Goal: Information Seeking & Learning: Check status

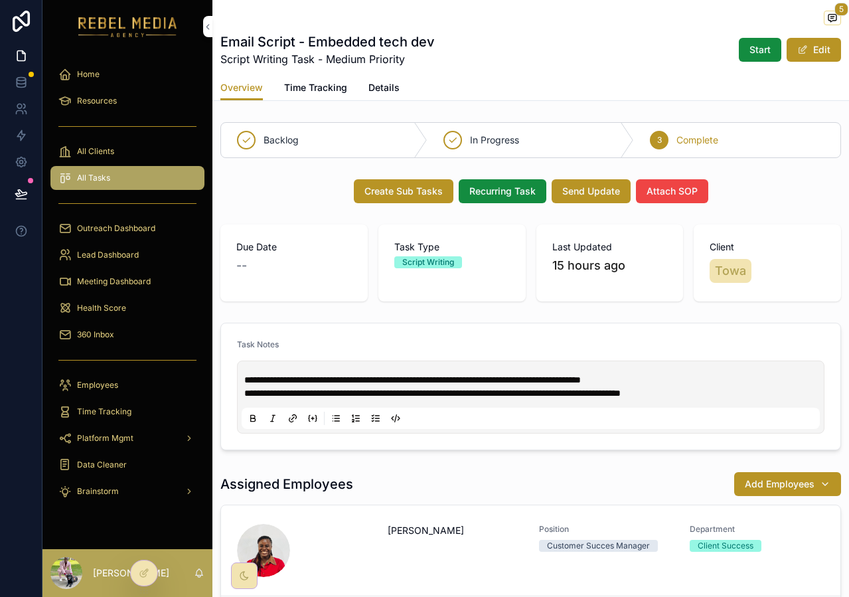
click at [104, 76] on div "Home" at bounding box center [127, 74] width 138 height 21
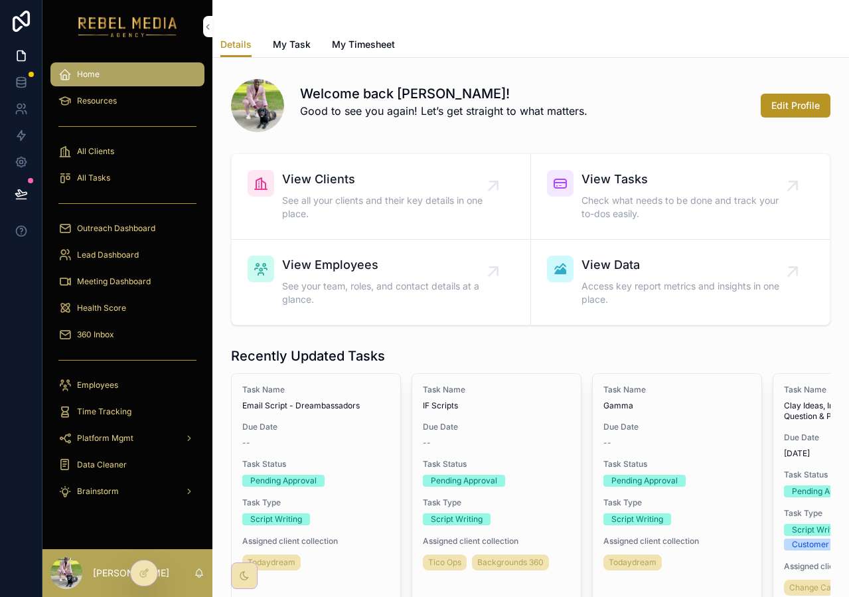
click at [119, 329] on div "360 Inbox" at bounding box center [127, 334] width 138 height 21
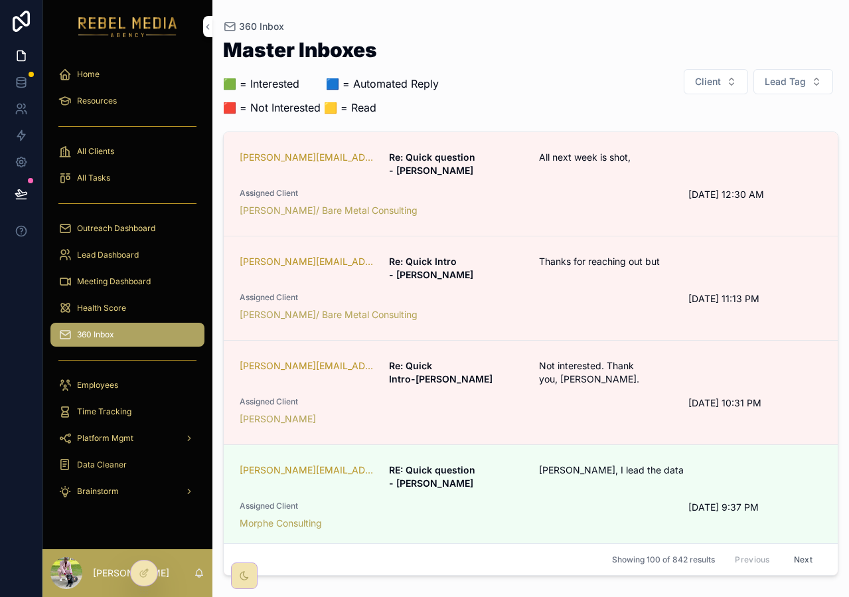
click at [141, 289] on div "Meeting Dashboard" at bounding box center [127, 281] width 138 height 21
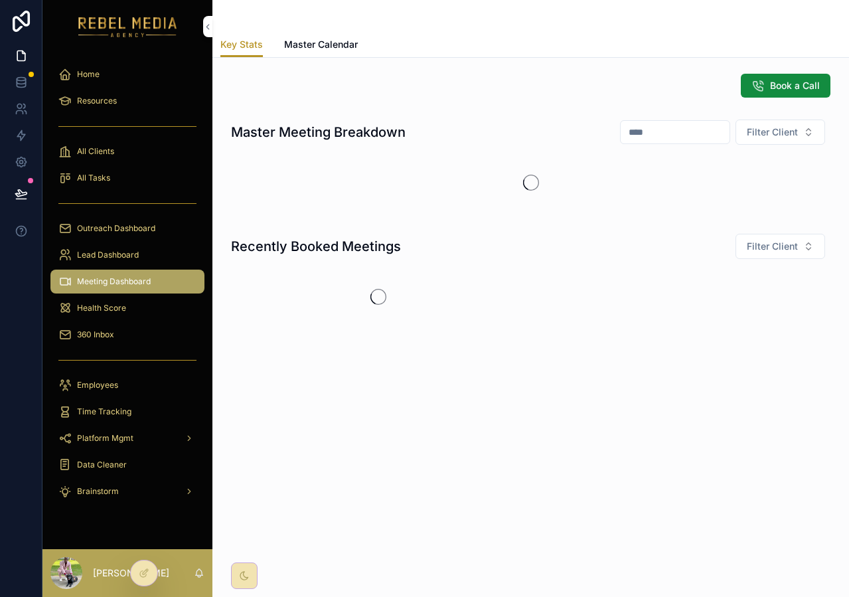
click at [125, 310] on span "Health Score" at bounding box center [101, 308] width 49 height 11
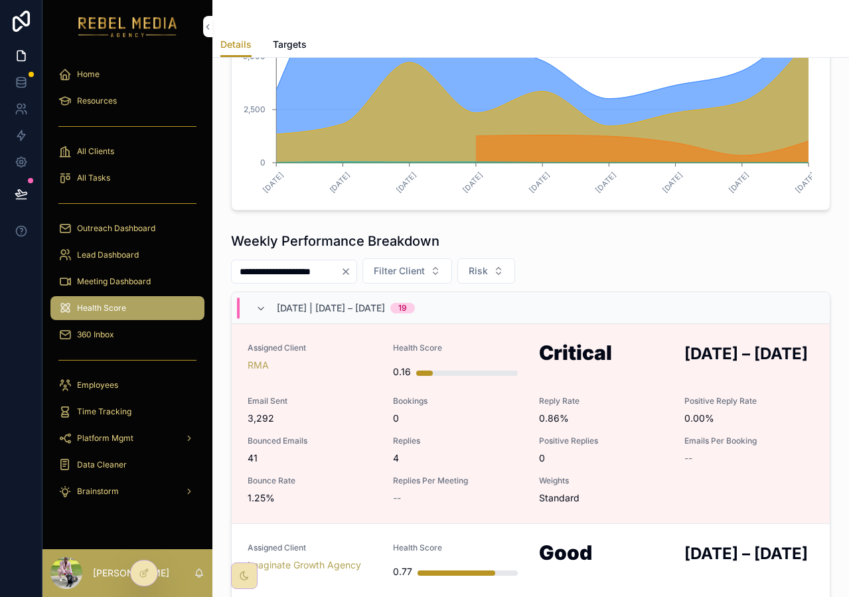
scroll to position [726, 0]
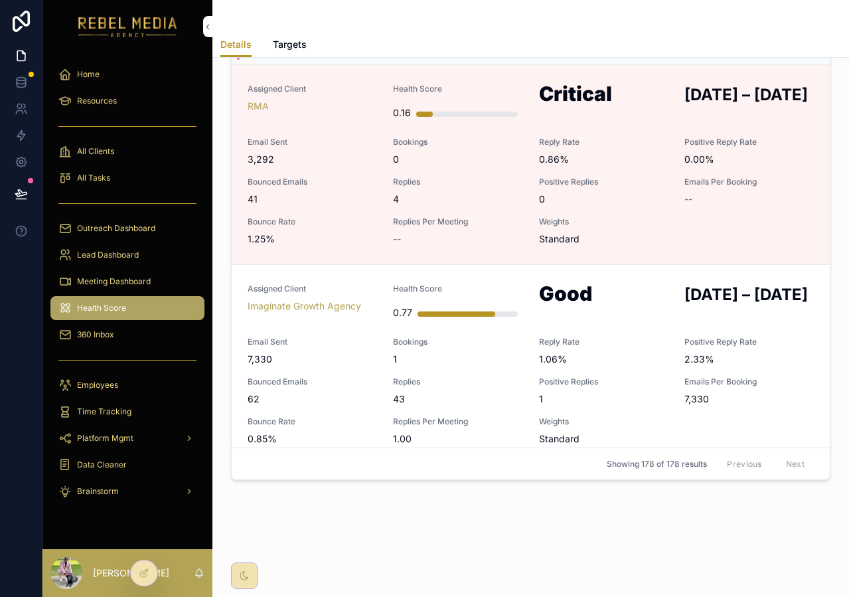
click at [284, 45] on span "Targets" at bounding box center [290, 44] width 34 height 13
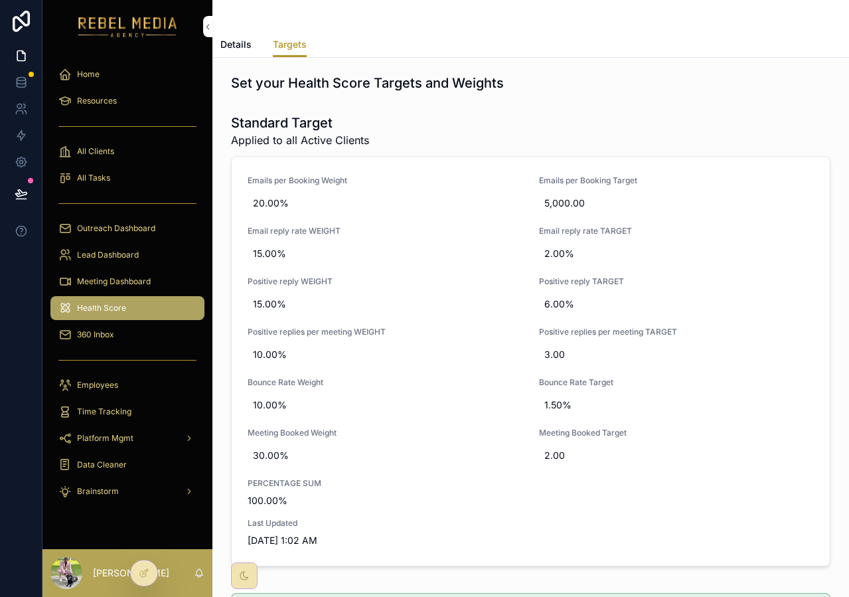
click at [297, 353] on span "10.00%" at bounding box center [385, 354] width 265 height 13
type input "***"
click at [418, 370] on icon "scrollable content" at bounding box center [415, 371] width 7 height 5
click at [258, 406] on span "10.00%" at bounding box center [385, 404] width 265 height 13
click at [259, 408] on span "10.00%" at bounding box center [385, 404] width 265 height 13
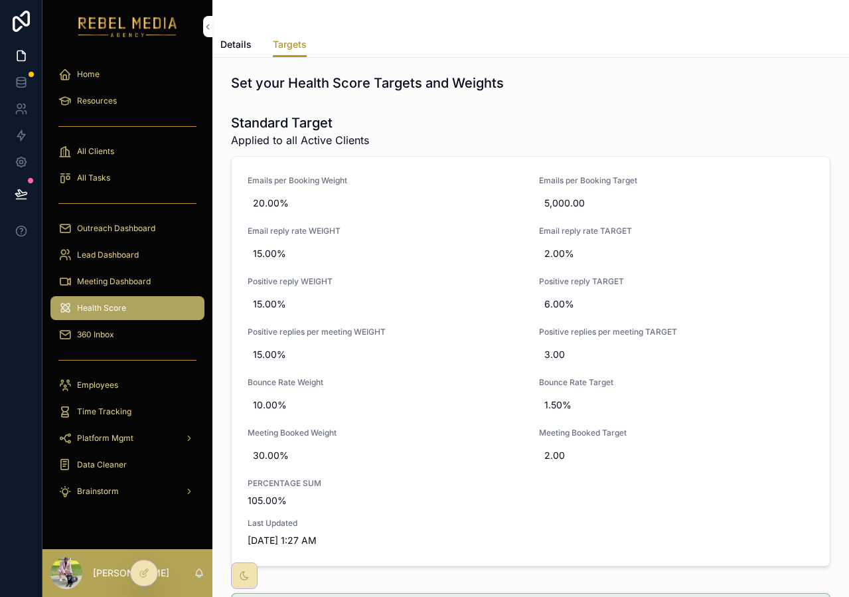
click at [260, 407] on span "10.00%" at bounding box center [385, 404] width 265 height 13
click at [270, 410] on span "10.00%" at bounding box center [385, 404] width 265 height 13
type input "**"
click at [415, 422] on icon "scrollable content" at bounding box center [415, 422] width 7 height 5
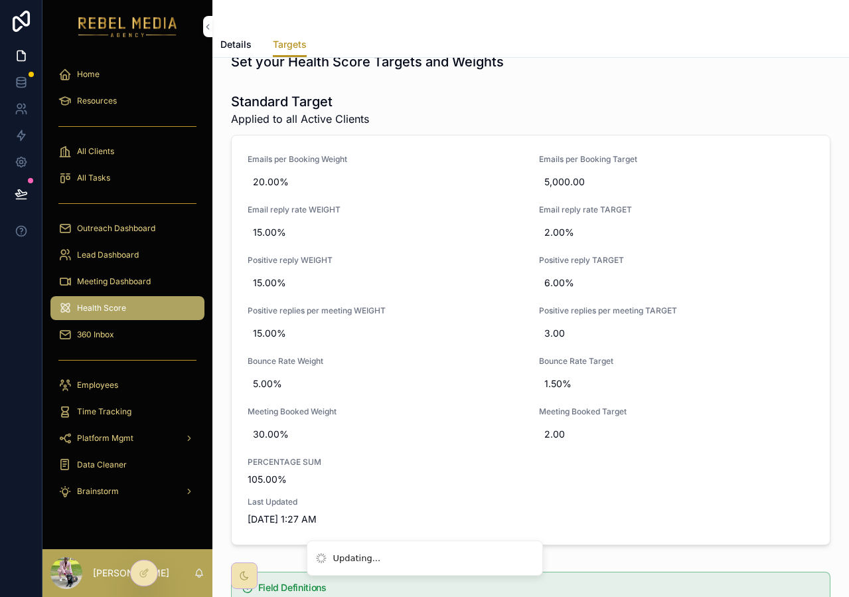
scroll to position [24, 0]
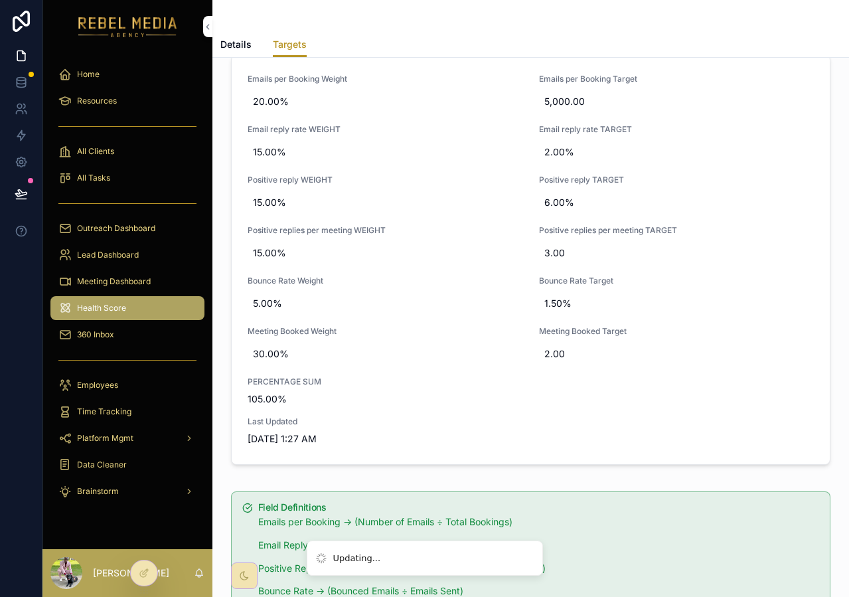
click at [576, 483] on div "Set your Health Score Targets and Weights Standard Target Applied to all Active…" at bounding box center [530, 342] width 637 height 773
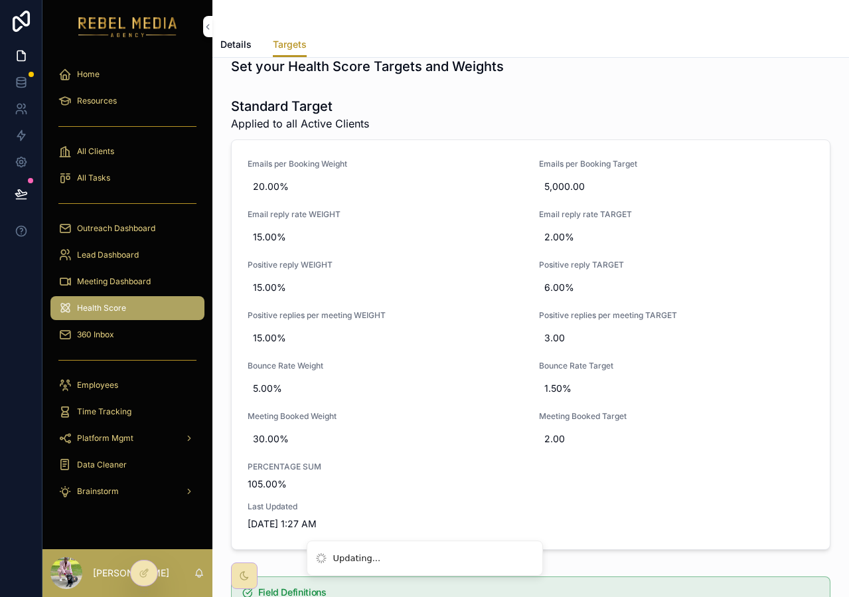
scroll to position [0, 0]
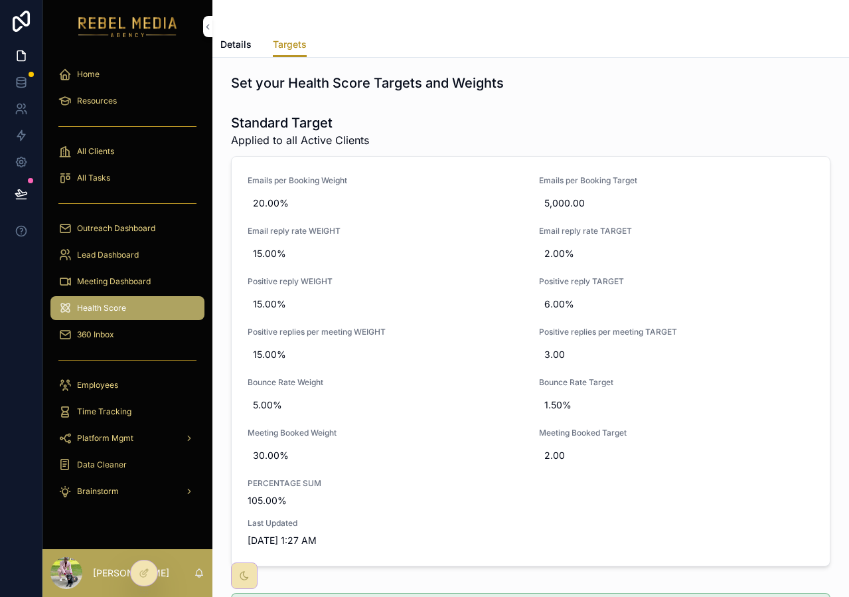
click at [577, 355] on span "3.00" at bounding box center [676, 354] width 265 height 13
type input "*"
click at [705, 371] on icon "scrollable content" at bounding box center [702, 371] width 11 height 11
click at [544, 305] on span "6.00%" at bounding box center [676, 303] width 265 height 13
click at [688, 286] on span "Positive reply TARGET" at bounding box center [677, 281] width 276 height 11
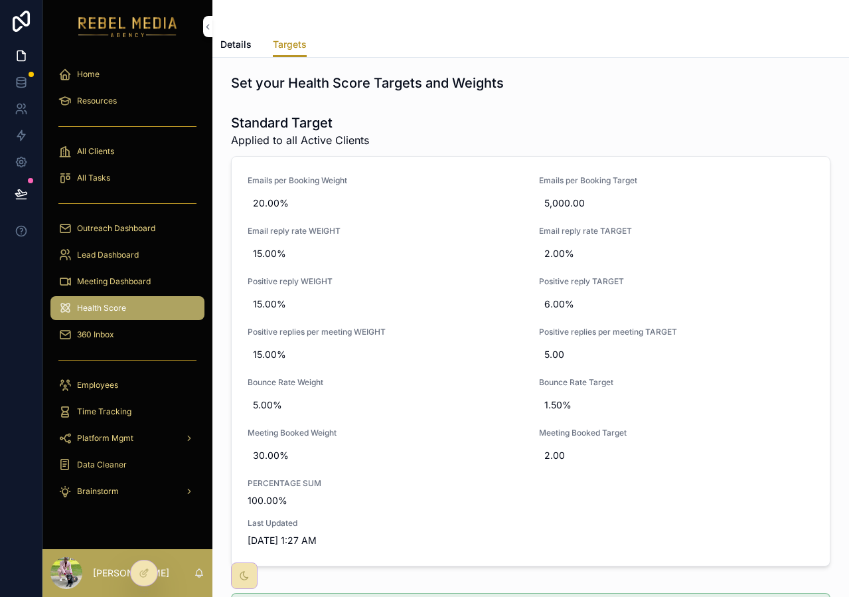
click at [552, 306] on span "6.00%" at bounding box center [676, 303] width 265 height 13
type input "**"
click at [698, 328] on div "scrollable content" at bounding box center [692, 321] width 35 height 16
click at [698, 324] on icon "scrollable content" at bounding box center [702, 320] width 11 height 11
click at [244, 44] on span "Details" at bounding box center [235, 44] width 31 height 13
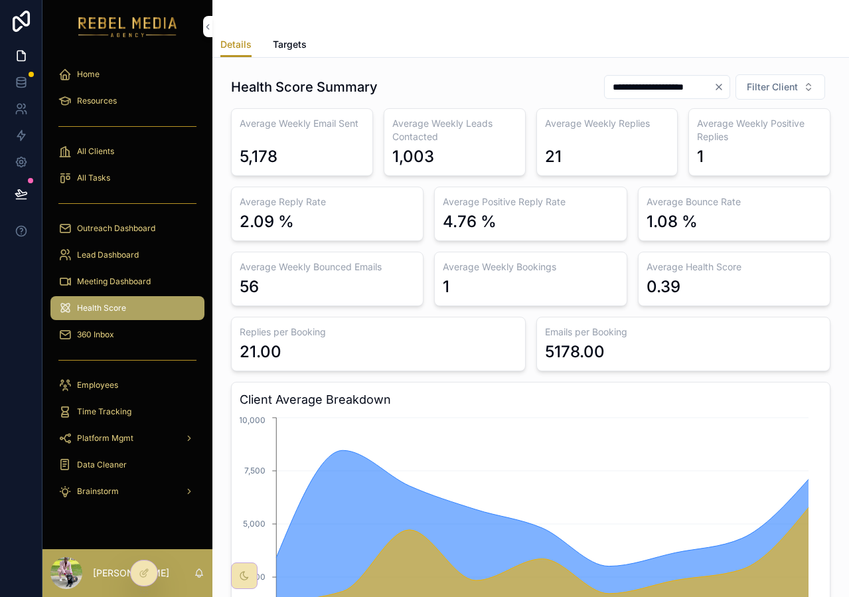
click at [283, 41] on span "Targets" at bounding box center [290, 44] width 34 height 13
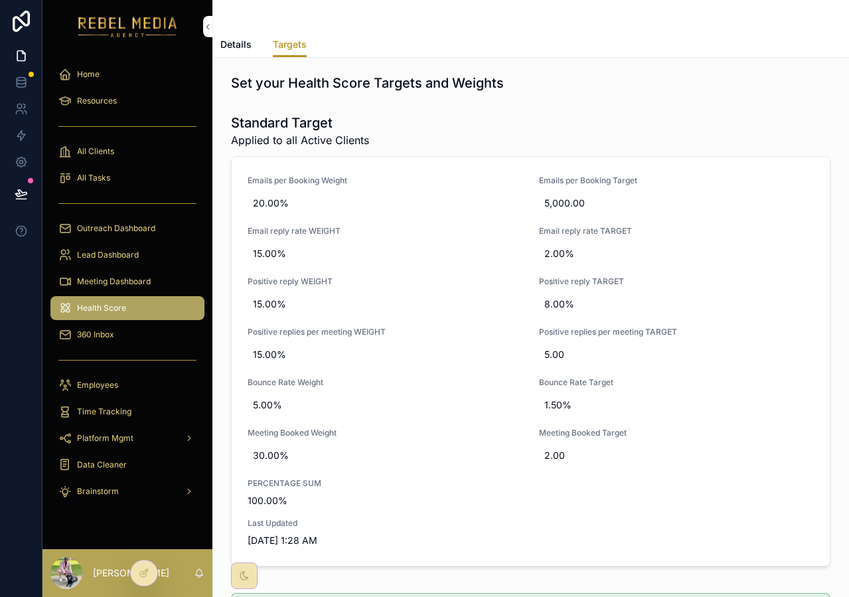
click at [554, 309] on span "8.00%" at bounding box center [676, 303] width 265 height 13
type input "**"
click at [704, 322] on icon "scrollable content" at bounding box center [702, 320] width 11 height 11
click at [576, 117] on div "Standard Target Applied to all Active Clients" at bounding box center [531, 131] width 600 height 35
click at [240, 40] on span "Details" at bounding box center [235, 44] width 31 height 13
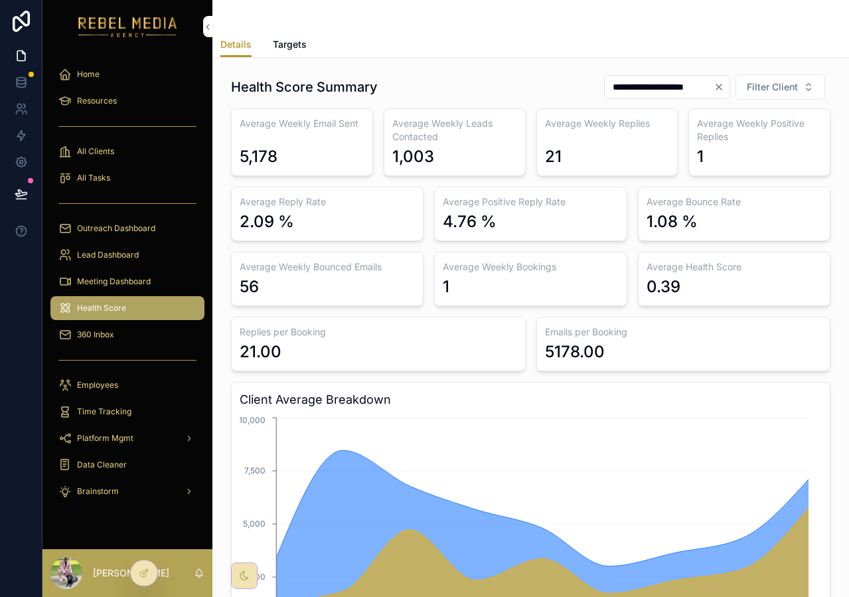
click at [714, 84] on icon "Clear" at bounding box center [719, 87] width 11 height 11
click at [765, 98] on button "Filter Client" at bounding box center [781, 86] width 90 height 25
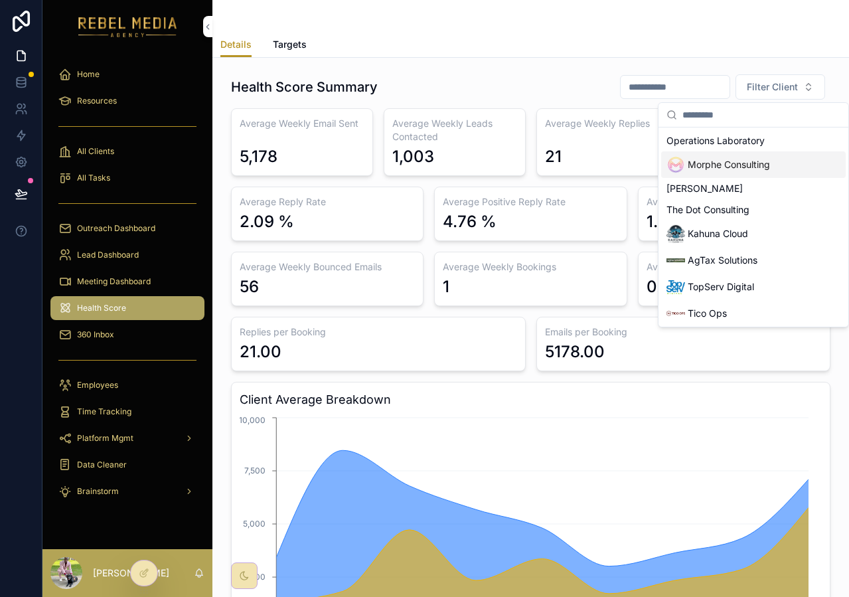
click at [746, 161] on span "Morphe Consulting" at bounding box center [729, 164] width 82 height 13
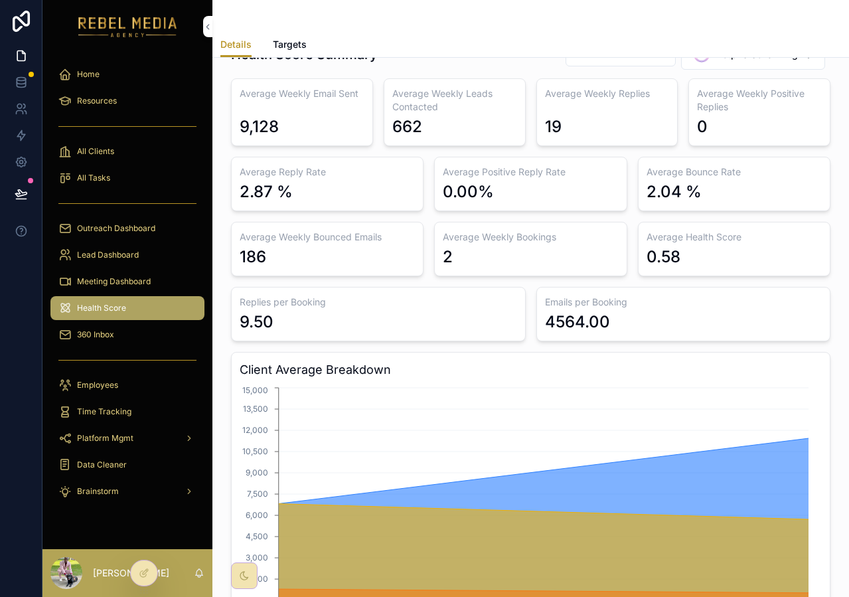
scroll to position [47, 0]
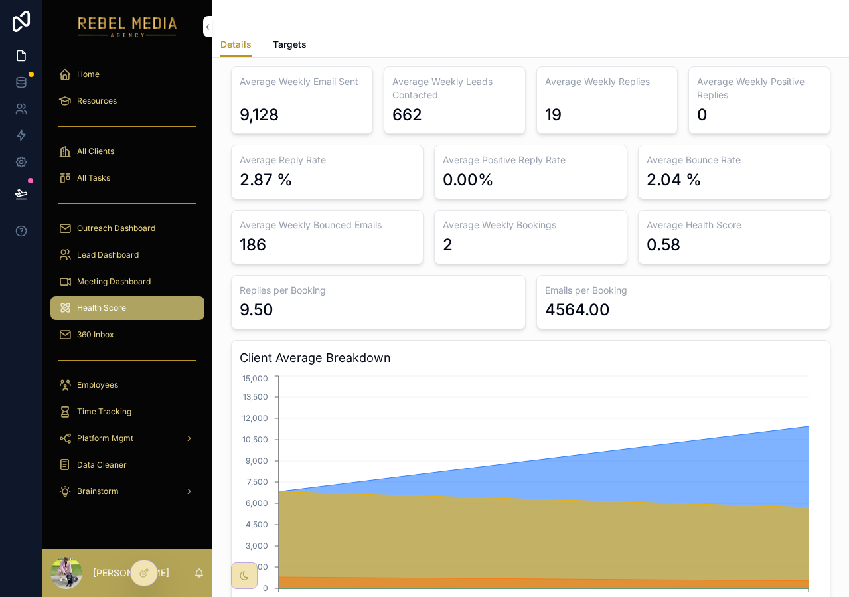
click at [325, 252] on div "186" at bounding box center [327, 244] width 175 height 21
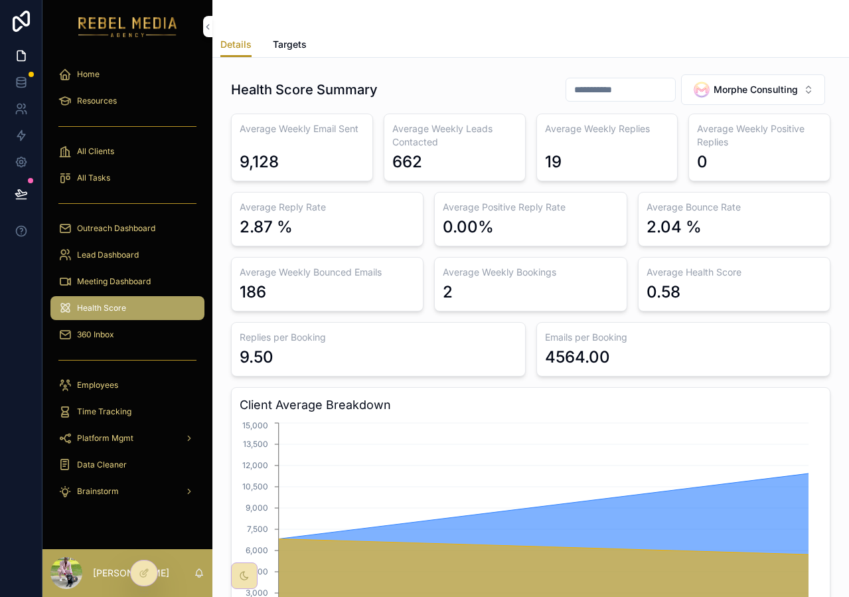
click at [322, 161] on div "9,128" at bounding box center [302, 155] width 125 height 35
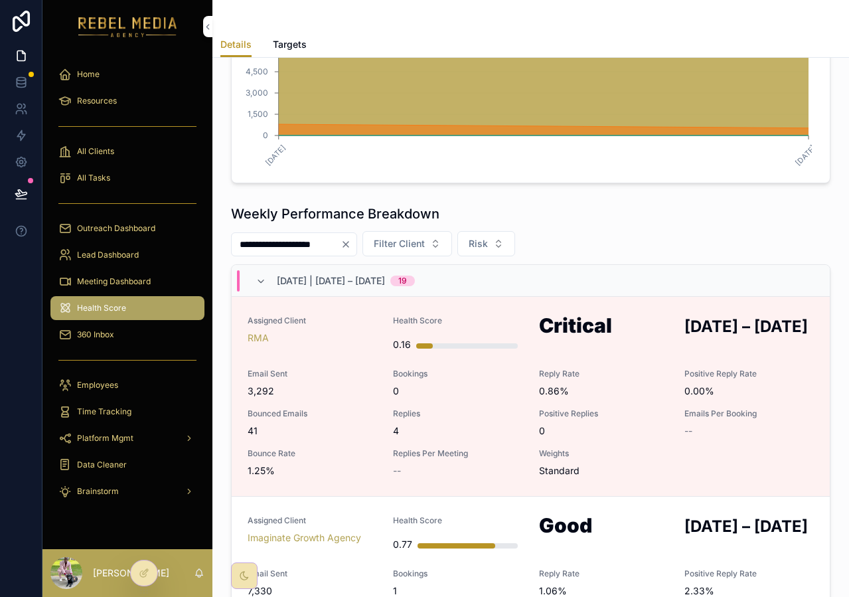
scroll to position [527, 0]
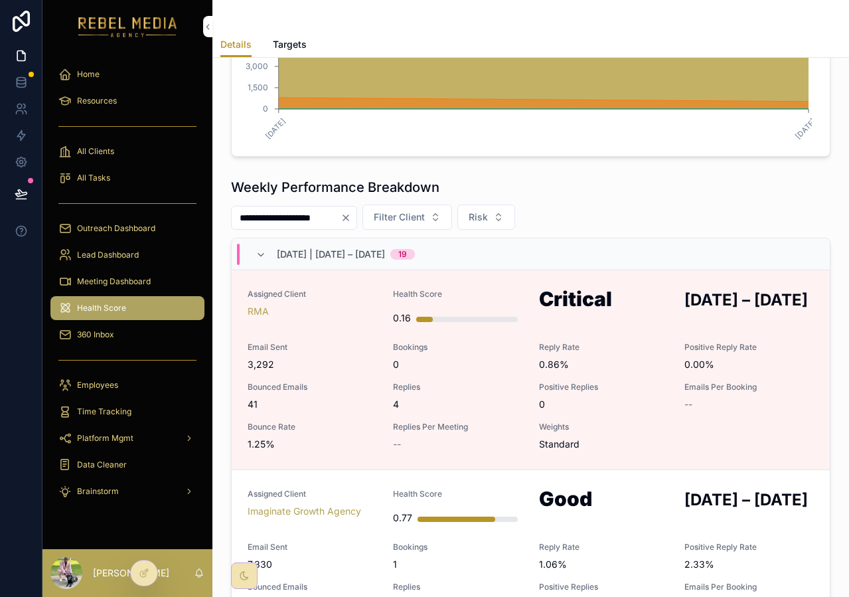
click at [443, 226] on button "Filter Client" at bounding box center [408, 217] width 90 height 25
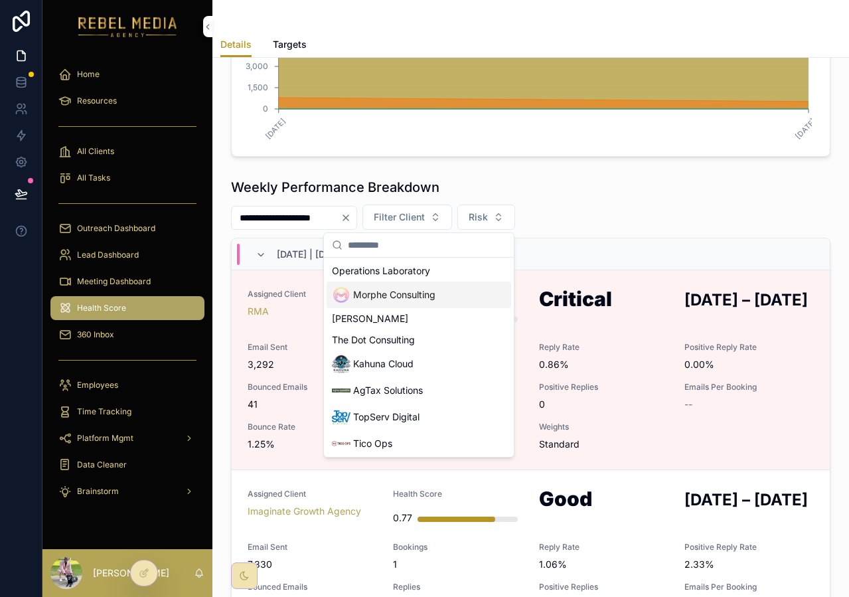
click at [430, 295] on span "Morphe Consulting" at bounding box center [394, 294] width 82 height 13
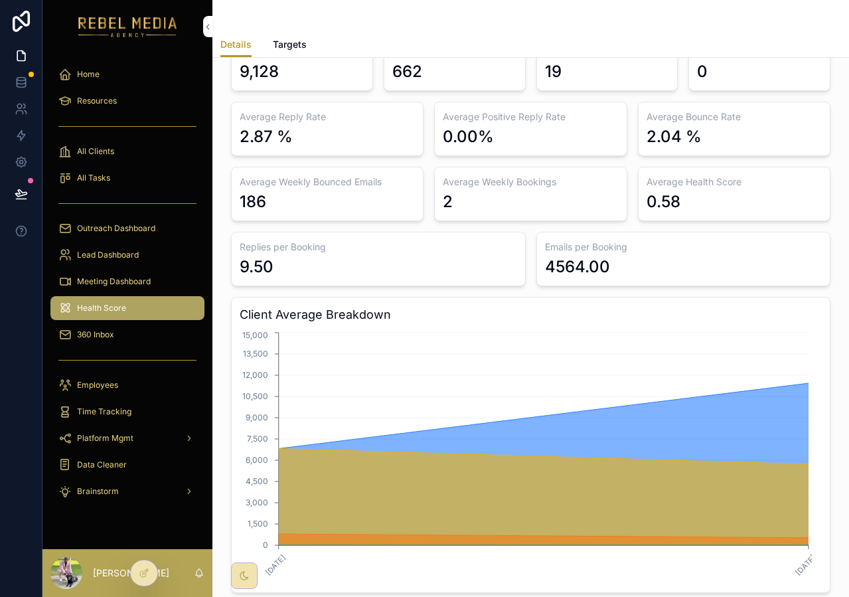
scroll to position [348, 0]
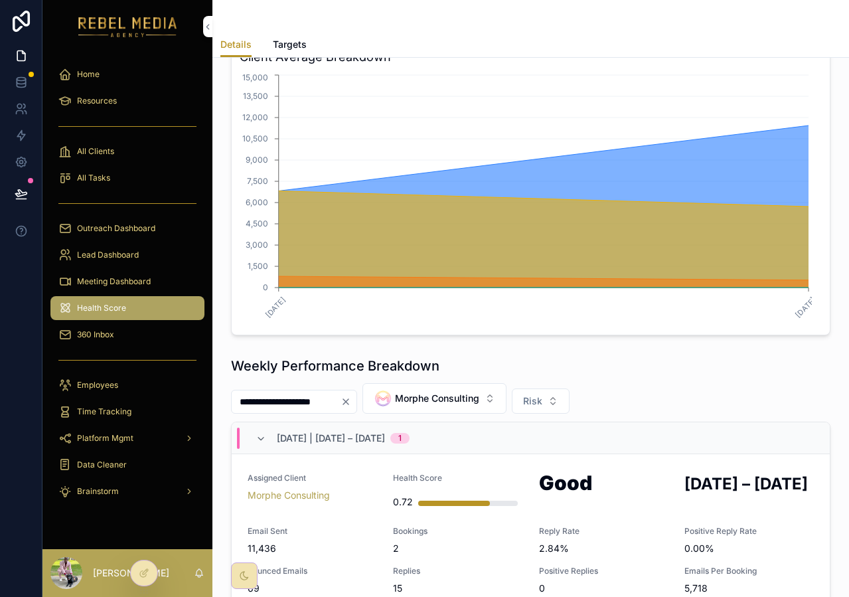
click at [445, 392] on span "Morphe Consulting" at bounding box center [437, 398] width 84 height 13
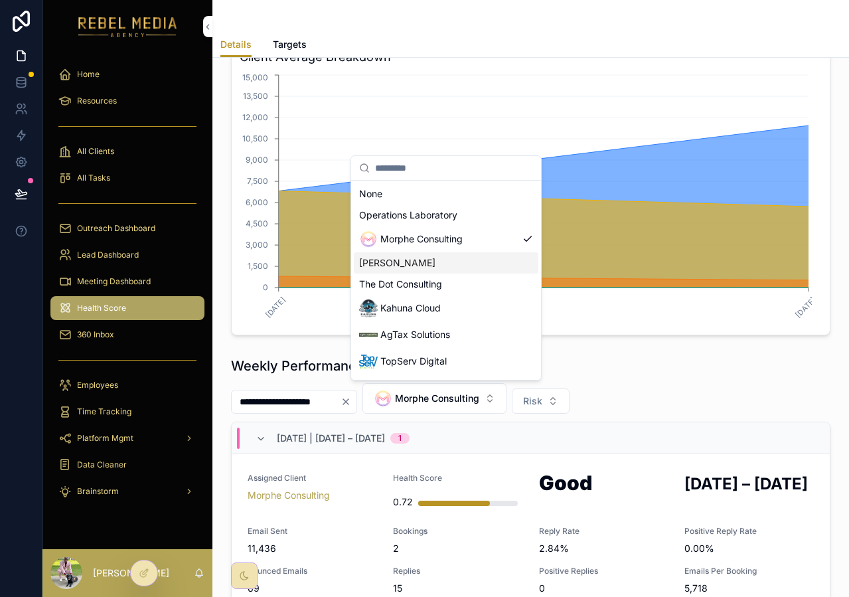
click at [432, 259] on span "[PERSON_NAME]" at bounding box center [397, 262] width 76 height 13
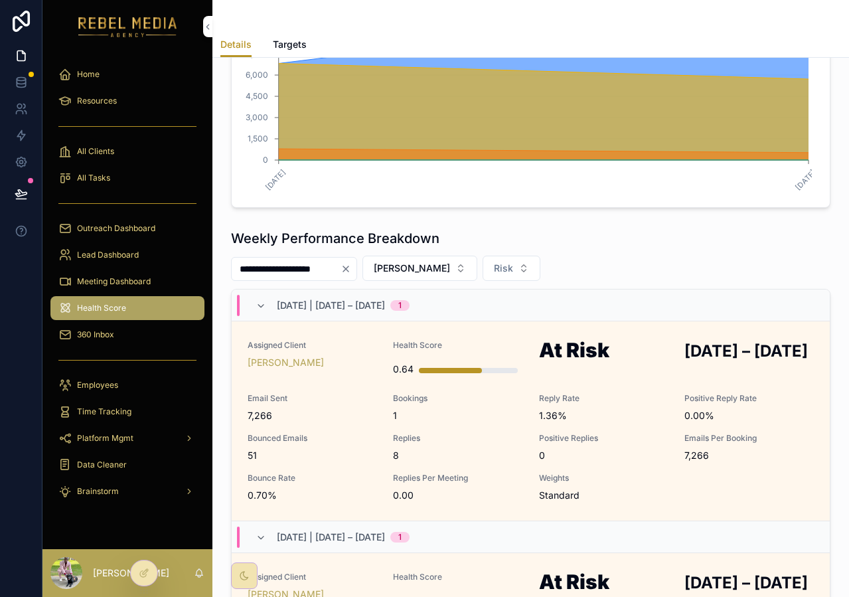
scroll to position [459, 0]
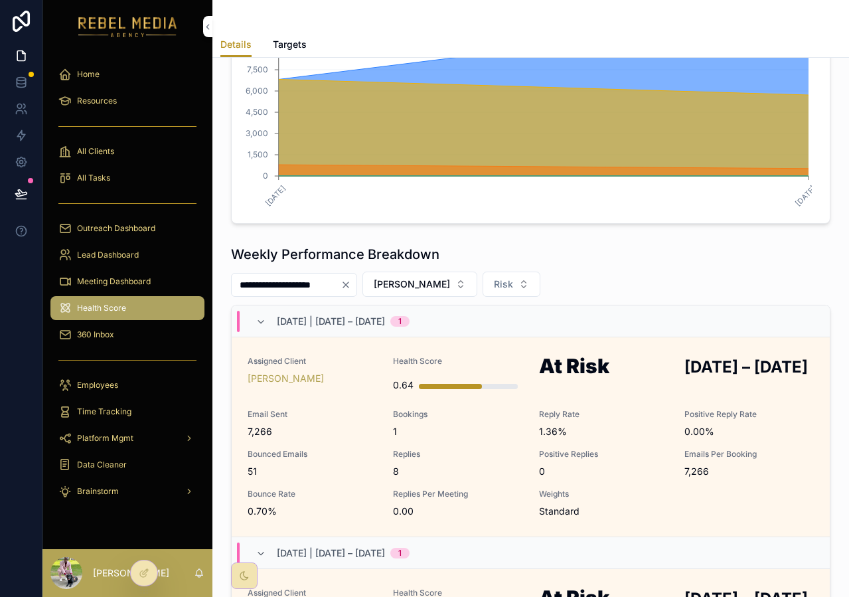
click at [428, 285] on span "[PERSON_NAME]" at bounding box center [412, 284] width 76 height 13
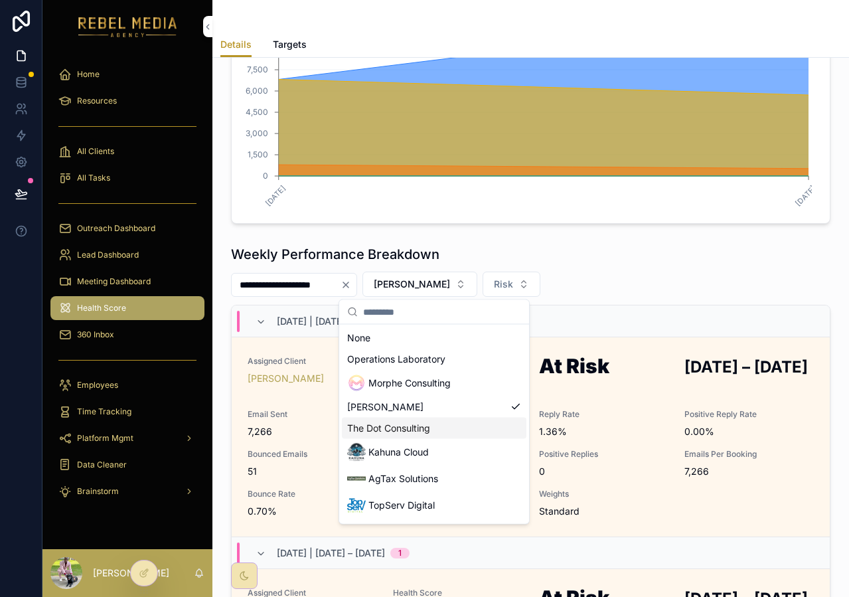
click at [439, 435] on div "The Dot Consulting" at bounding box center [434, 428] width 185 height 21
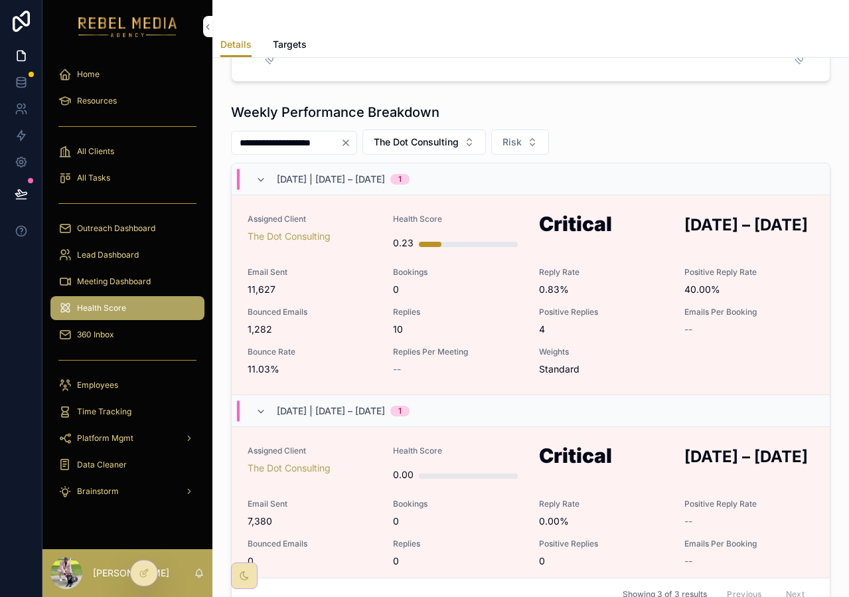
click at [419, 145] on span "The Dot Consulting" at bounding box center [416, 141] width 85 height 13
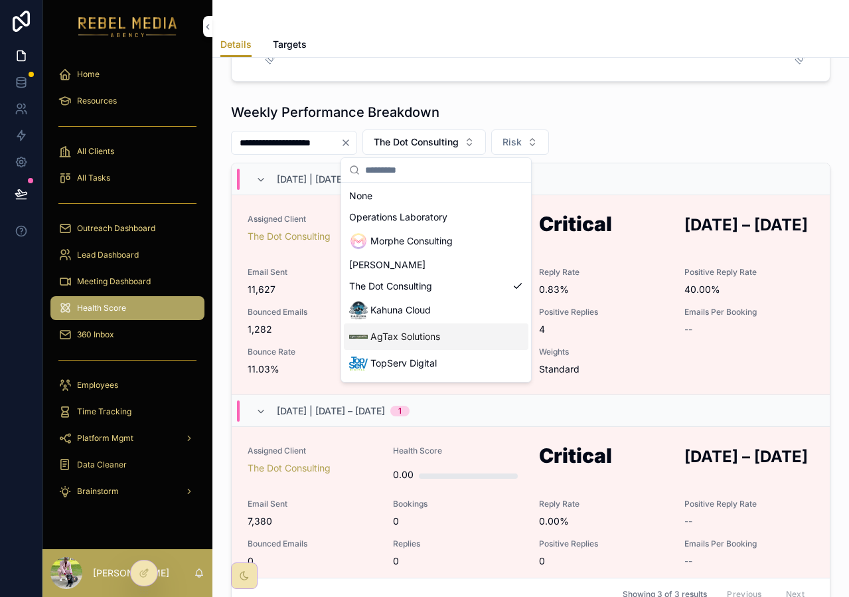
click at [434, 333] on span "AgTax Solutions" at bounding box center [406, 336] width 70 height 13
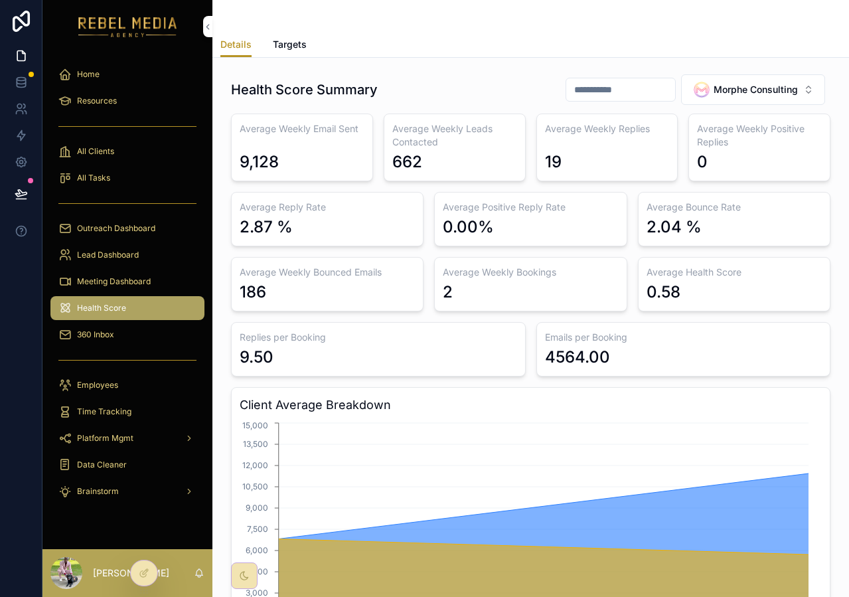
click at [744, 96] on div "Morphe Consulting" at bounding box center [746, 89] width 106 height 19
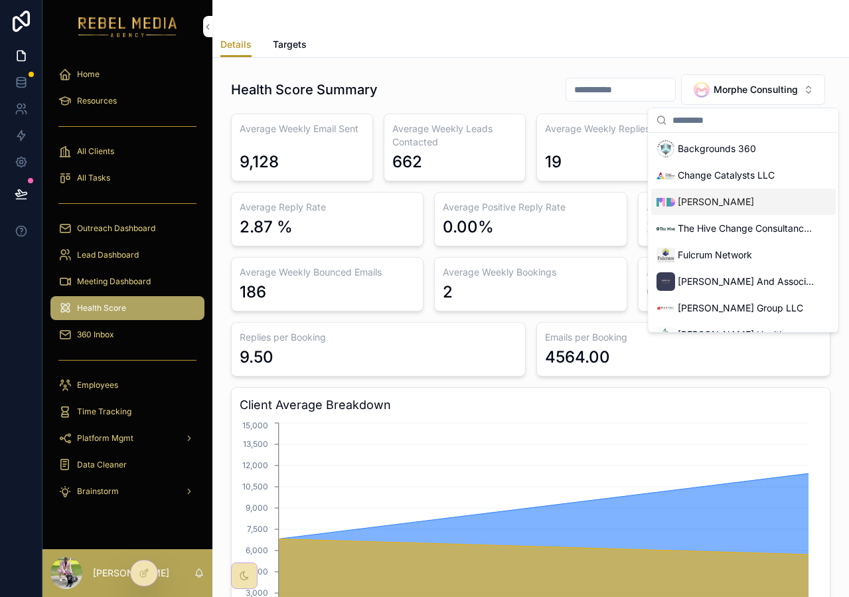
click at [728, 198] on span "[PERSON_NAME]" at bounding box center [716, 201] width 76 height 13
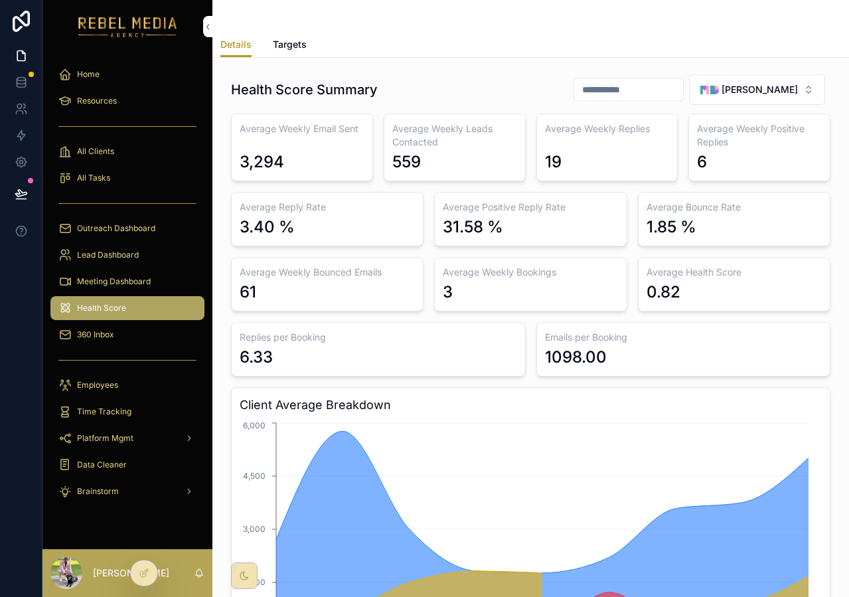
click at [572, 356] on div "1098.00" at bounding box center [576, 357] width 62 height 21
click at [580, 364] on div "1098.00" at bounding box center [576, 357] width 62 height 21
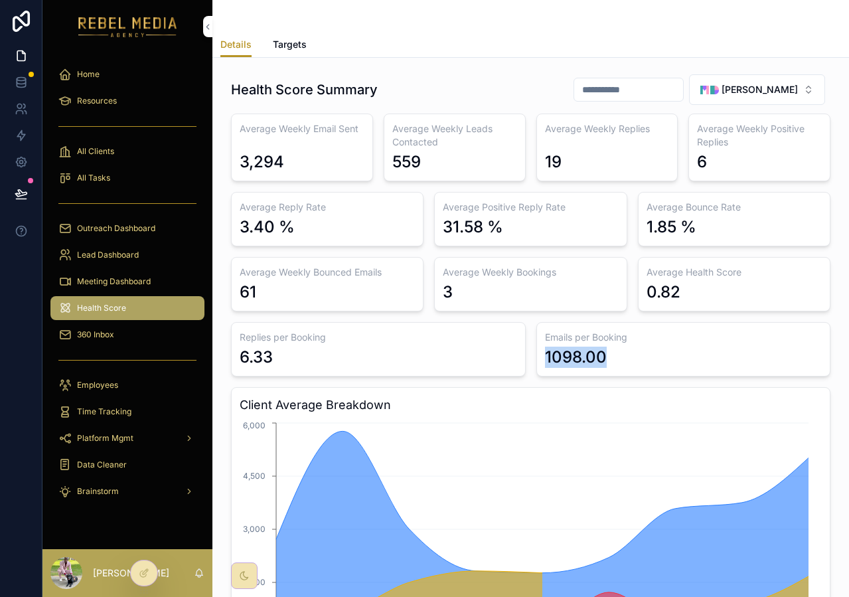
click at [580, 364] on div "1098.00" at bounding box center [576, 357] width 62 height 21
click at [562, 371] on div "Emails per Booking 1098.00" at bounding box center [683, 349] width 295 height 54
click at [564, 358] on div "1098.00" at bounding box center [576, 357] width 62 height 21
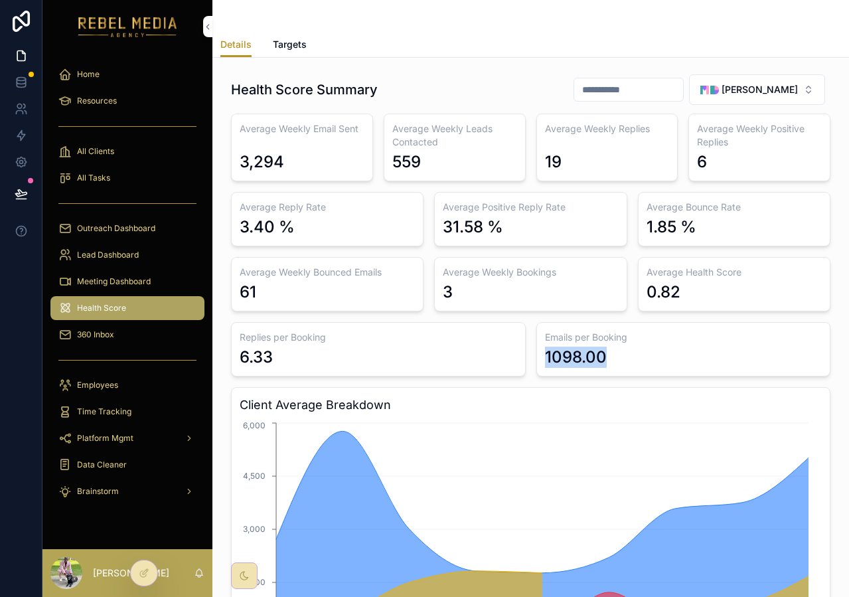
click at [564, 358] on div "1098.00" at bounding box center [576, 357] width 62 height 21
click at [573, 370] on div "Emails per Booking 1098.00" at bounding box center [683, 349] width 295 height 54
click at [573, 365] on div "1098.00" at bounding box center [576, 357] width 62 height 21
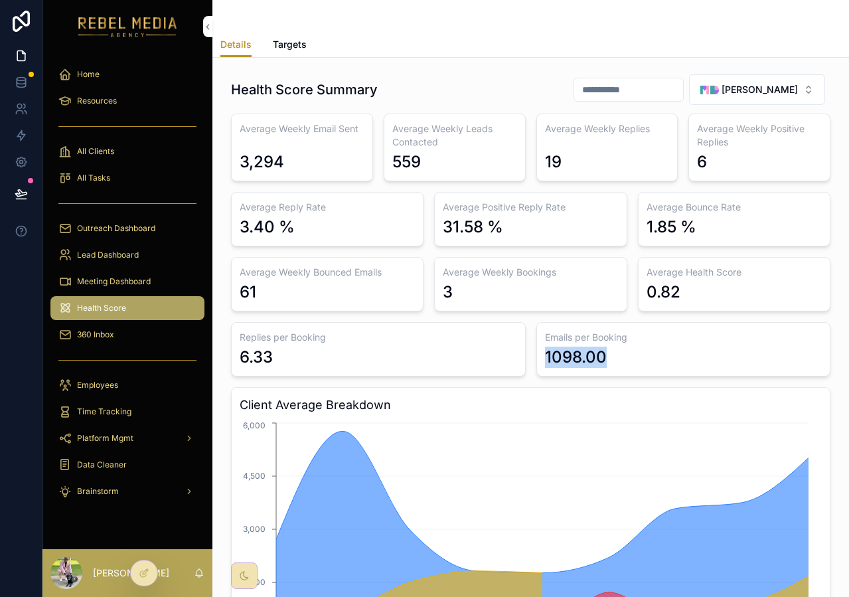
click at [573, 365] on div "1098.00" at bounding box center [576, 357] width 62 height 21
click at [246, 354] on div "6.33" at bounding box center [256, 357] width 33 height 21
click at [310, 363] on div "6.33" at bounding box center [379, 357] width 278 height 21
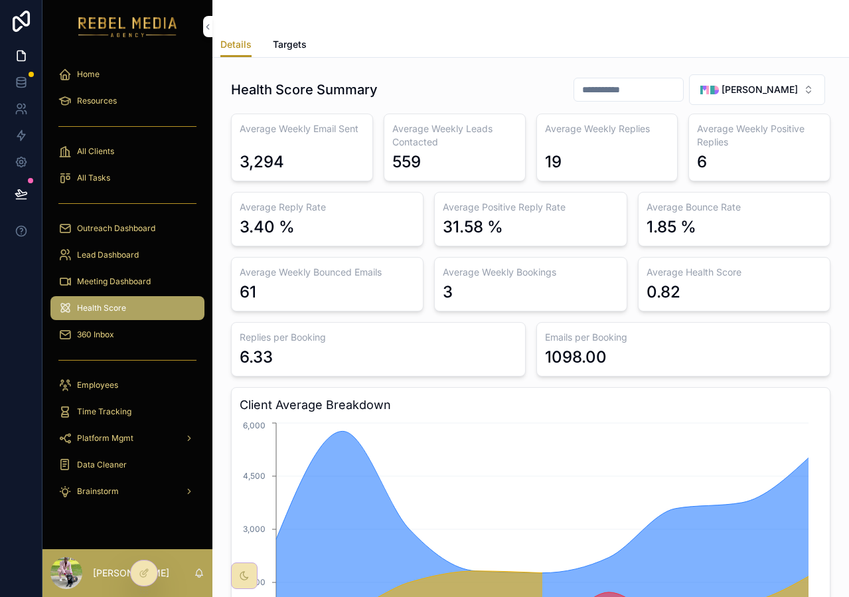
click at [310, 363] on div "6.33" at bounding box center [379, 357] width 278 height 21
click at [466, 233] on div "31.58 %" at bounding box center [473, 226] width 60 height 21
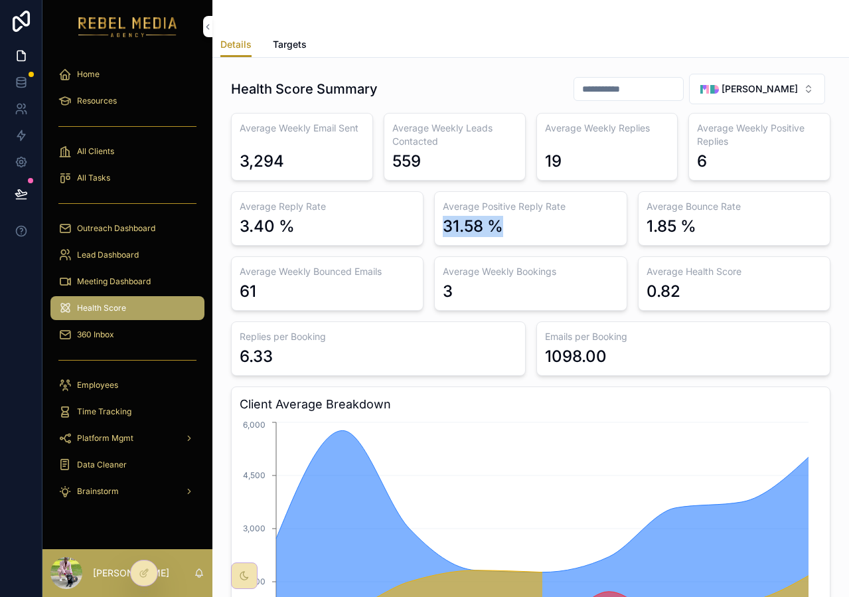
click at [466, 233] on div "31.58 %" at bounding box center [473, 226] width 60 height 21
click at [289, 233] on div "3.40 %" at bounding box center [267, 226] width 55 height 21
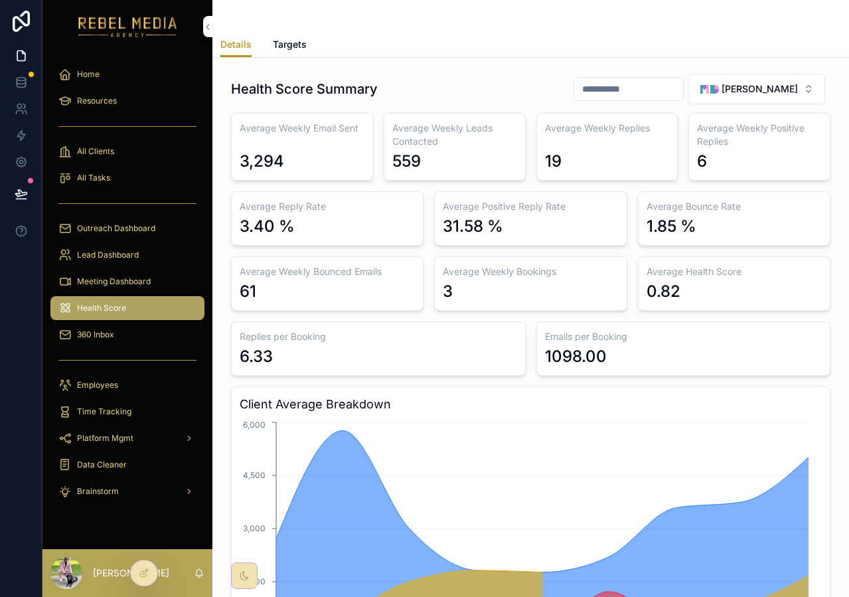
click at [286, 163] on div "3,294" at bounding box center [302, 154] width 125 height 35
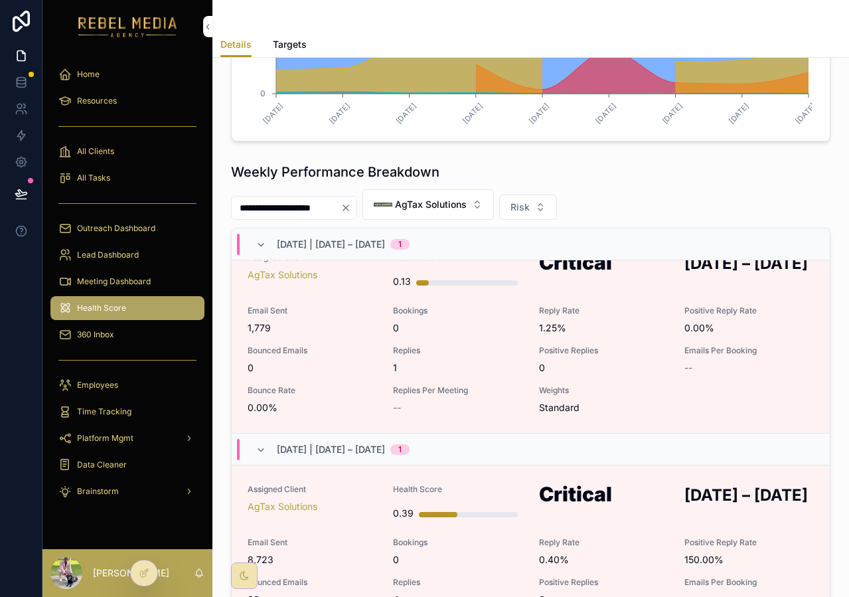
scroll to position [34, 0]
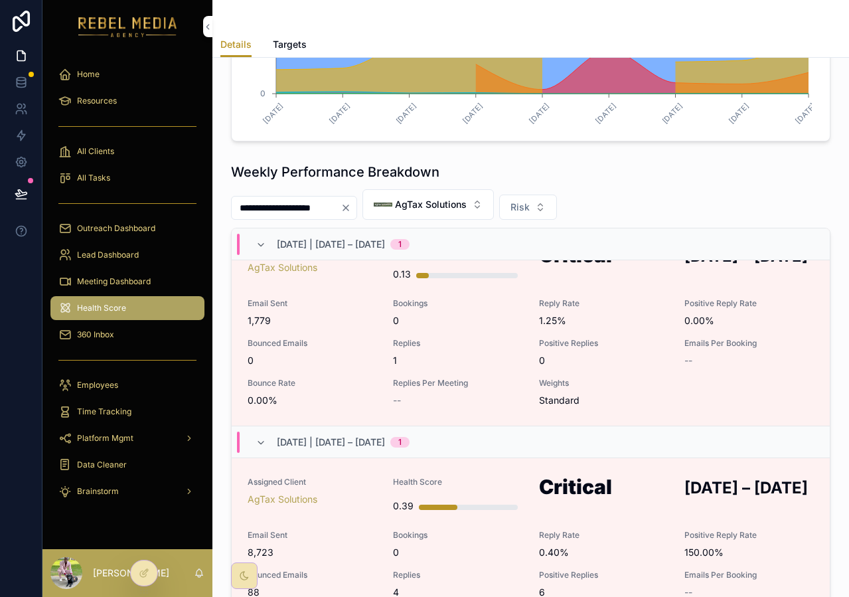
click at [471, 216] on button "AgTax Solutions" at bounding box center [428, 204] width 131 height 31
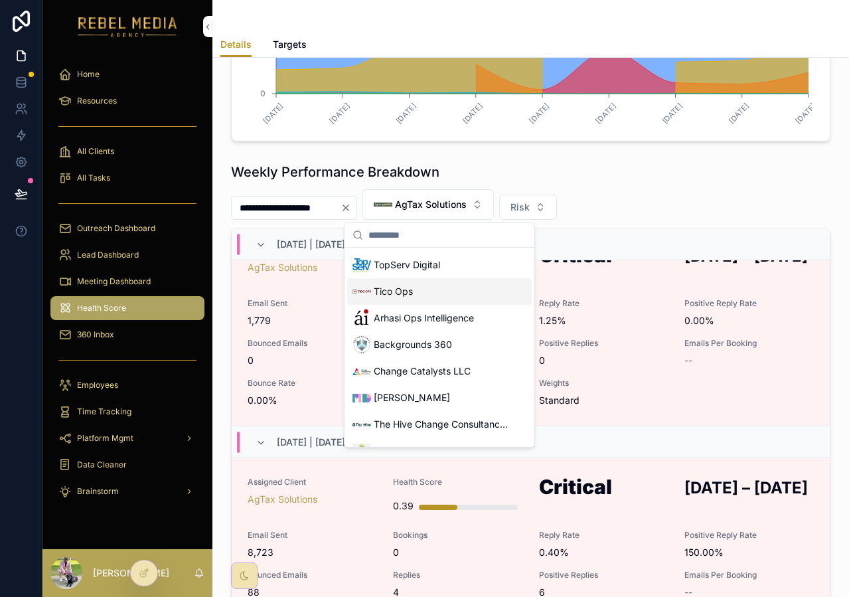
scroll to position [177, 0]
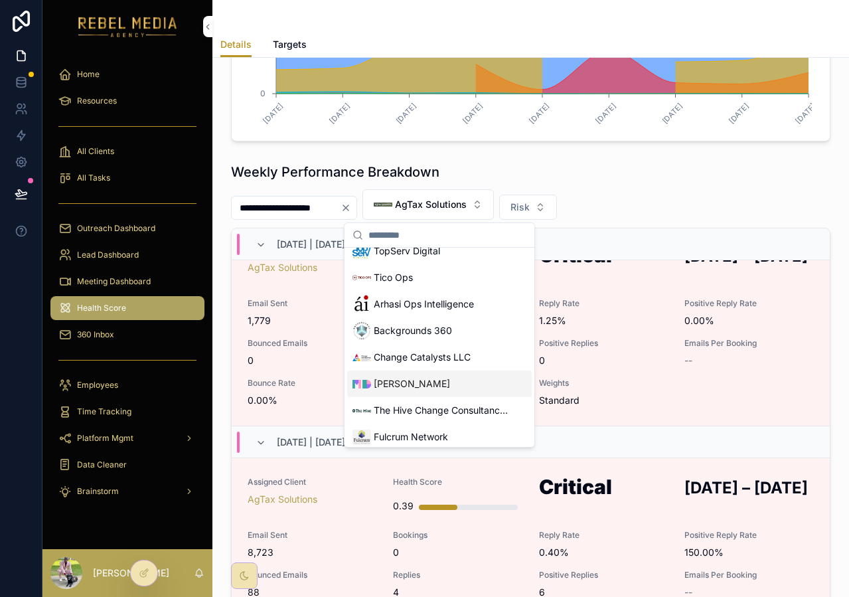
click at [423, 388] on span "[PERSON_NAME]" at bounding box center [412, 383] width 76 height 13
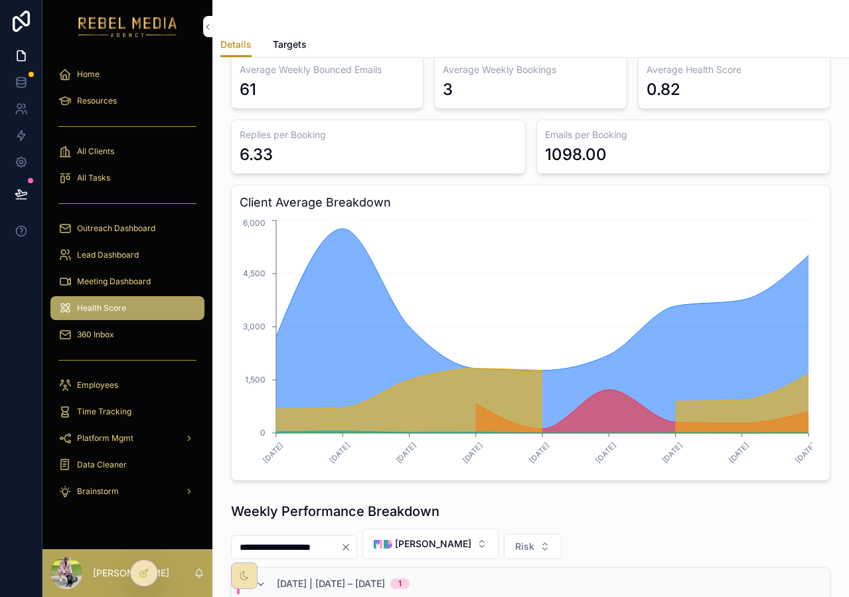
scroll to position [9, 0]
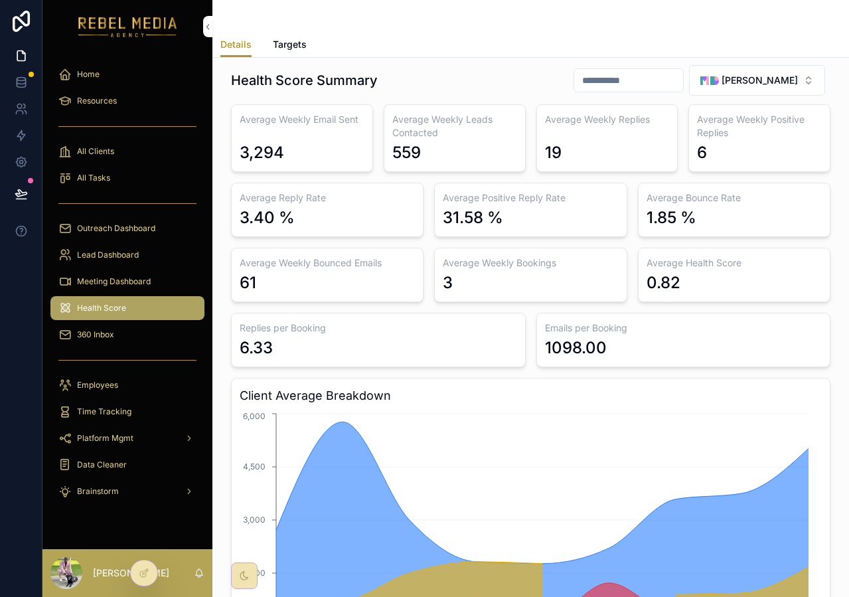
click at [136, 257] on span "Lead Dashboard" at bounding box center [108, 255] width 62 height 11
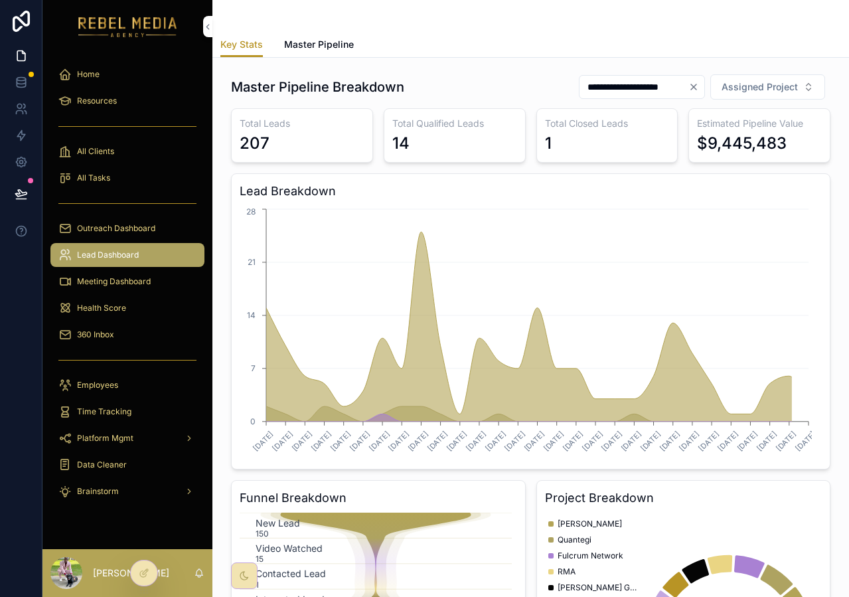
click at [125, 275] on div "Meeting Dashboard" at bounding box center [127, 281] width 138 height 21
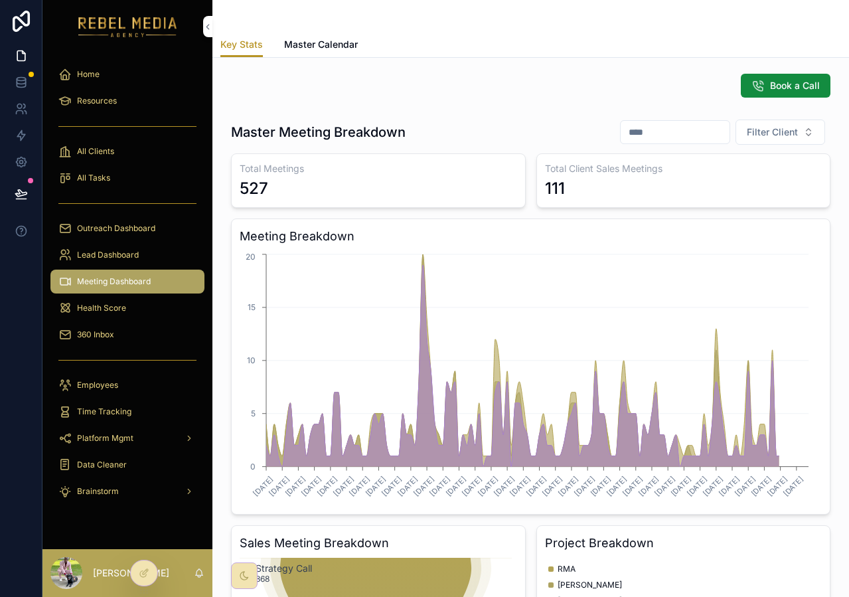
click at [137, 230] on span "Outreach Dashboard" at bounding box center [116, 228] width 78 height 11
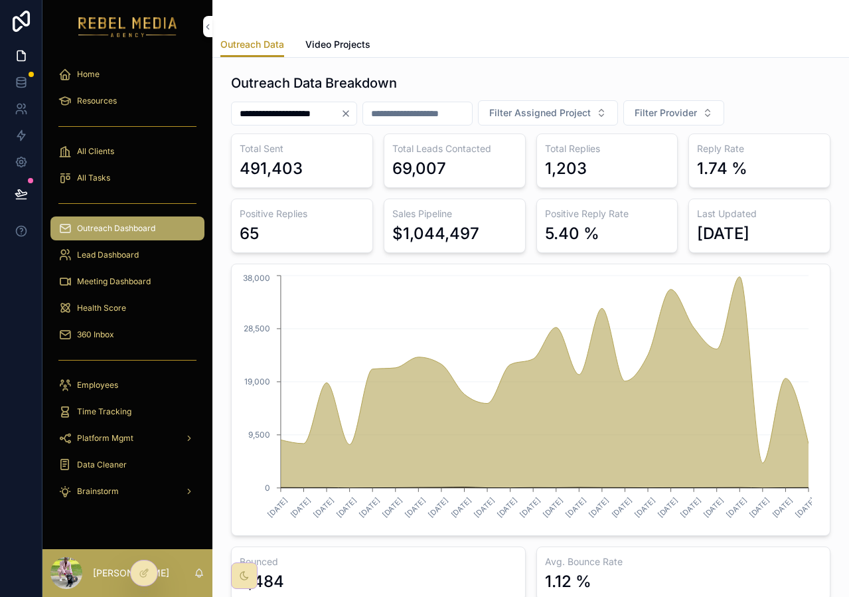
click at [349, 113] on icon "Clear" at bounding box center [345, 113] width 5 height 5
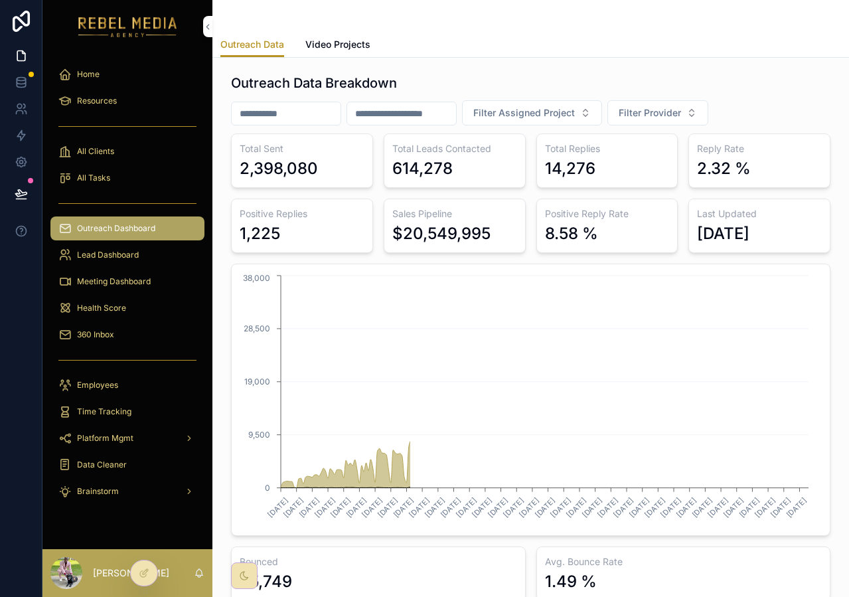
click at [659, 120] on button "Filter Provider" at bounding box center [658, 112] width 101 height 25
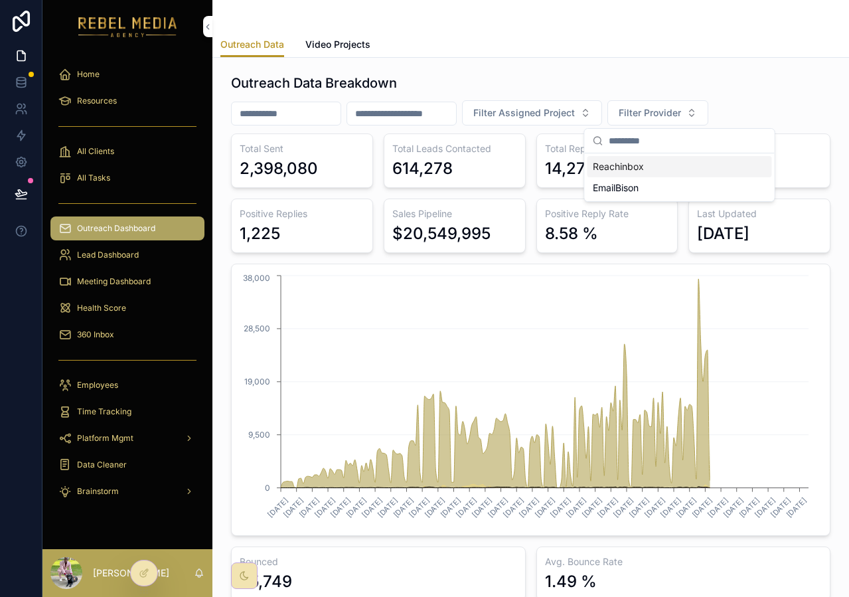
click at [659, 120] on button "Filter Provider" at bounding box center [658, 112] width 101 height 25
